Goal: Check status: Check status

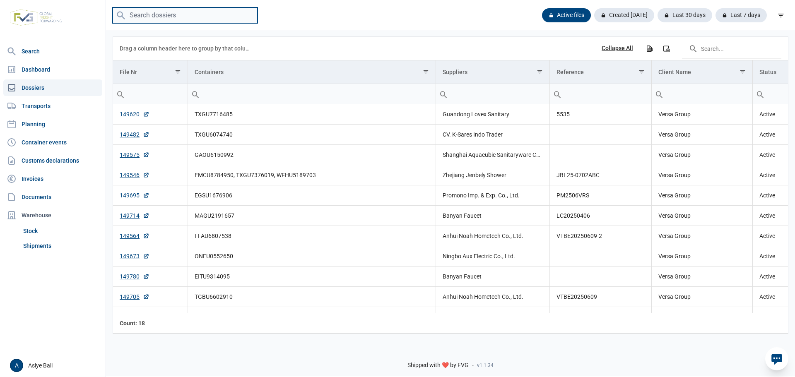
click at [175, 17] on input "search" at bounding box center [185, 15] width 145 height 16
paste input "MSNU5905814"
type input "MSNU5905814"
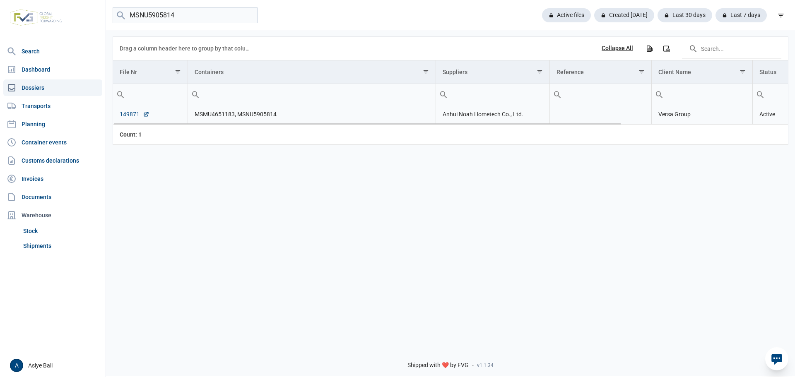
click at [126, 116] on link "149871" at bounding box center [135, 114] width 30 height 8
